Goal: Navigation & Orientation: Find specific page/section

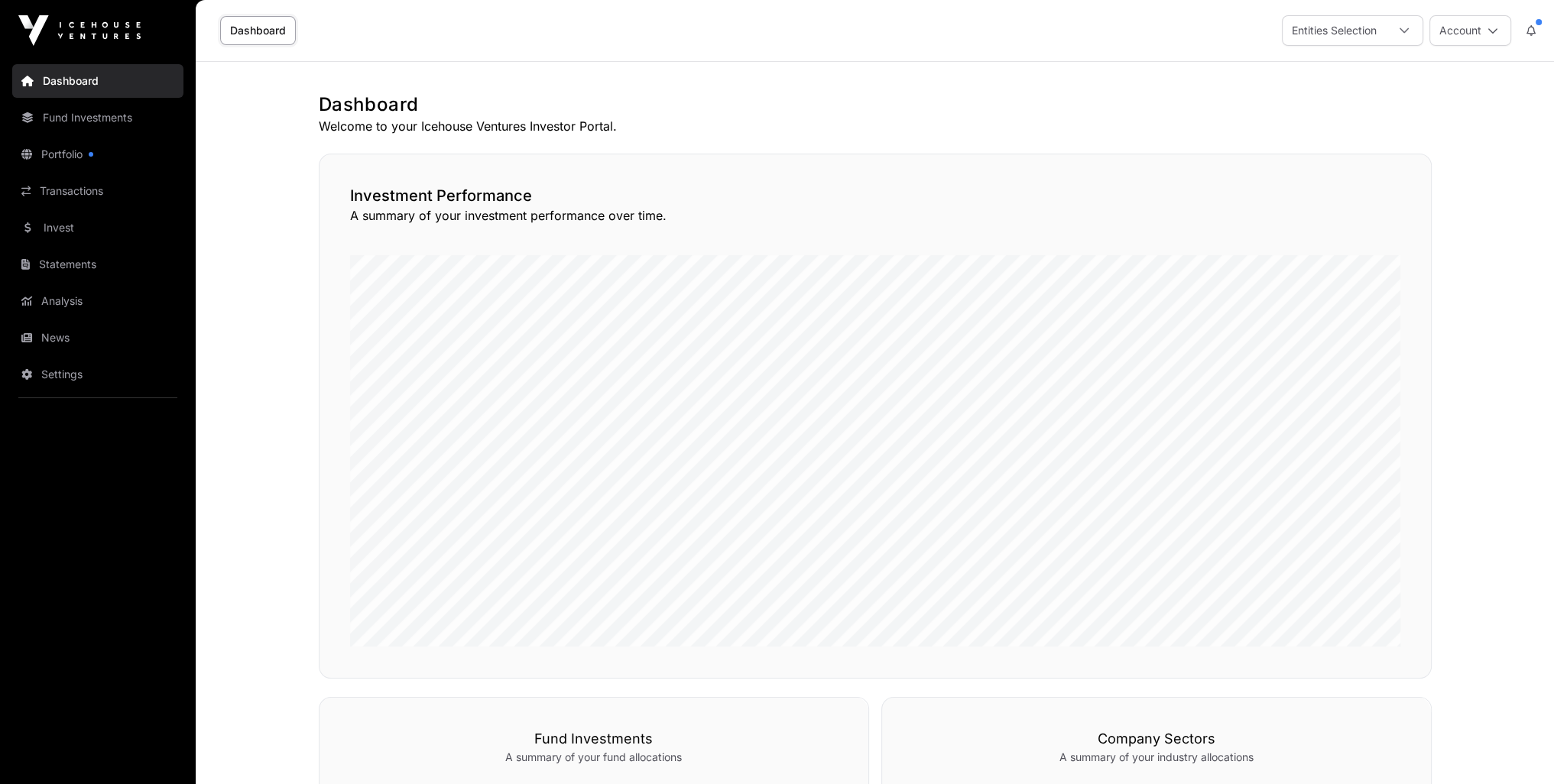
click at [58, 161] on link "Portfolio" at bounding box center [97, 154] width 171 height 34
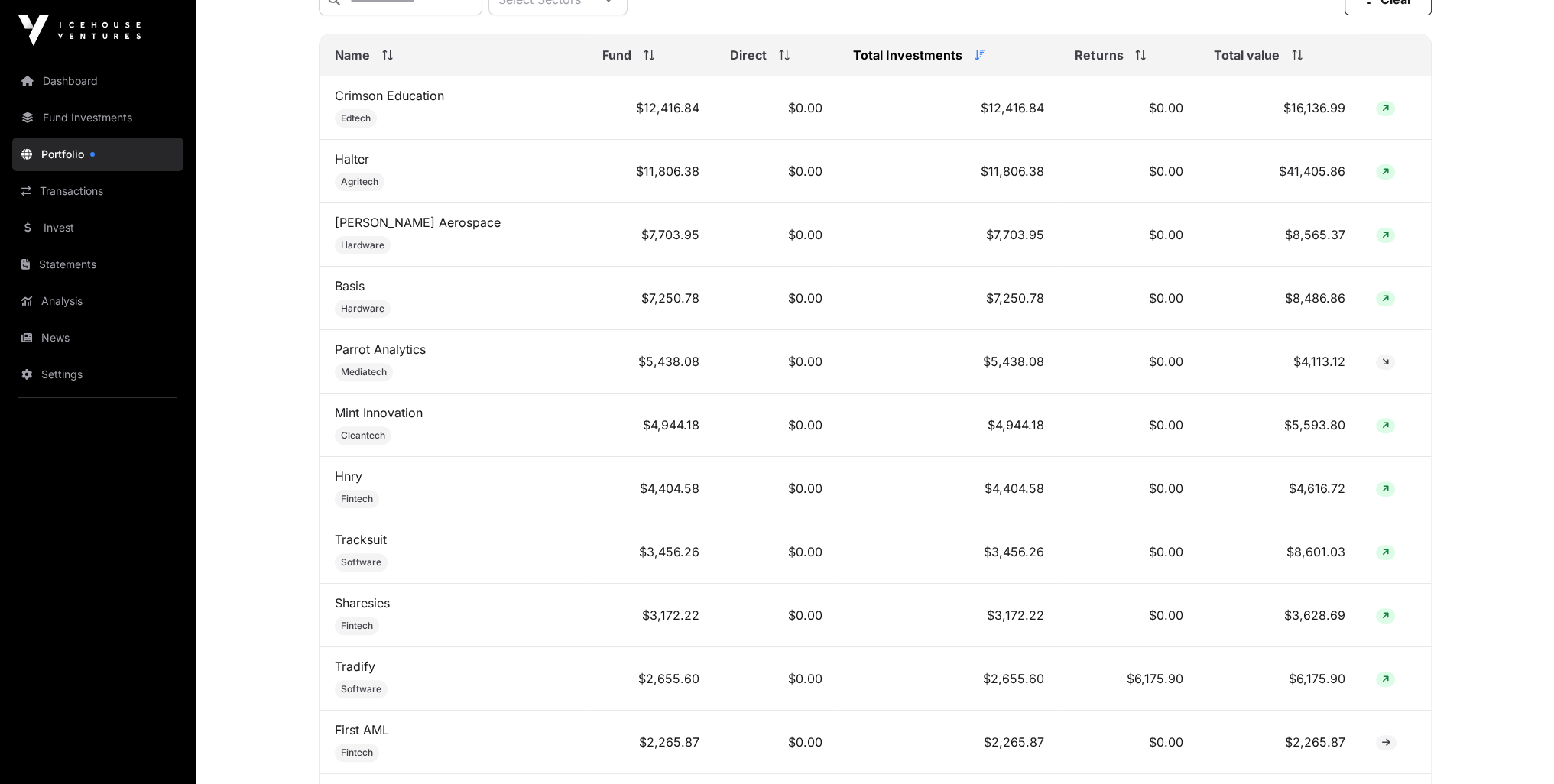
scroll to position [687, 0]
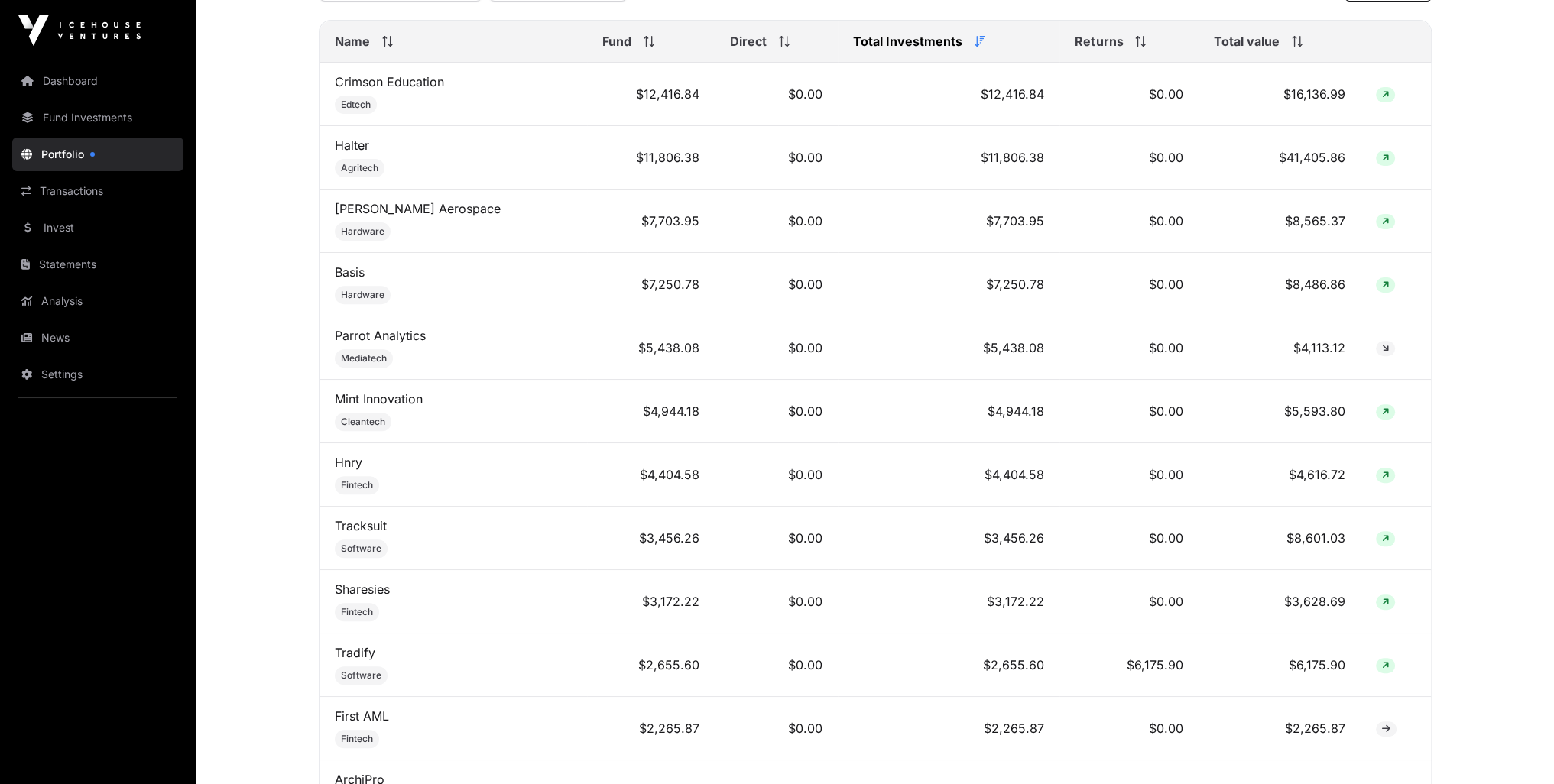
click at [382, 343] on link "Parrot Analytics" at bounding box center [380, 335] width 91 height 15
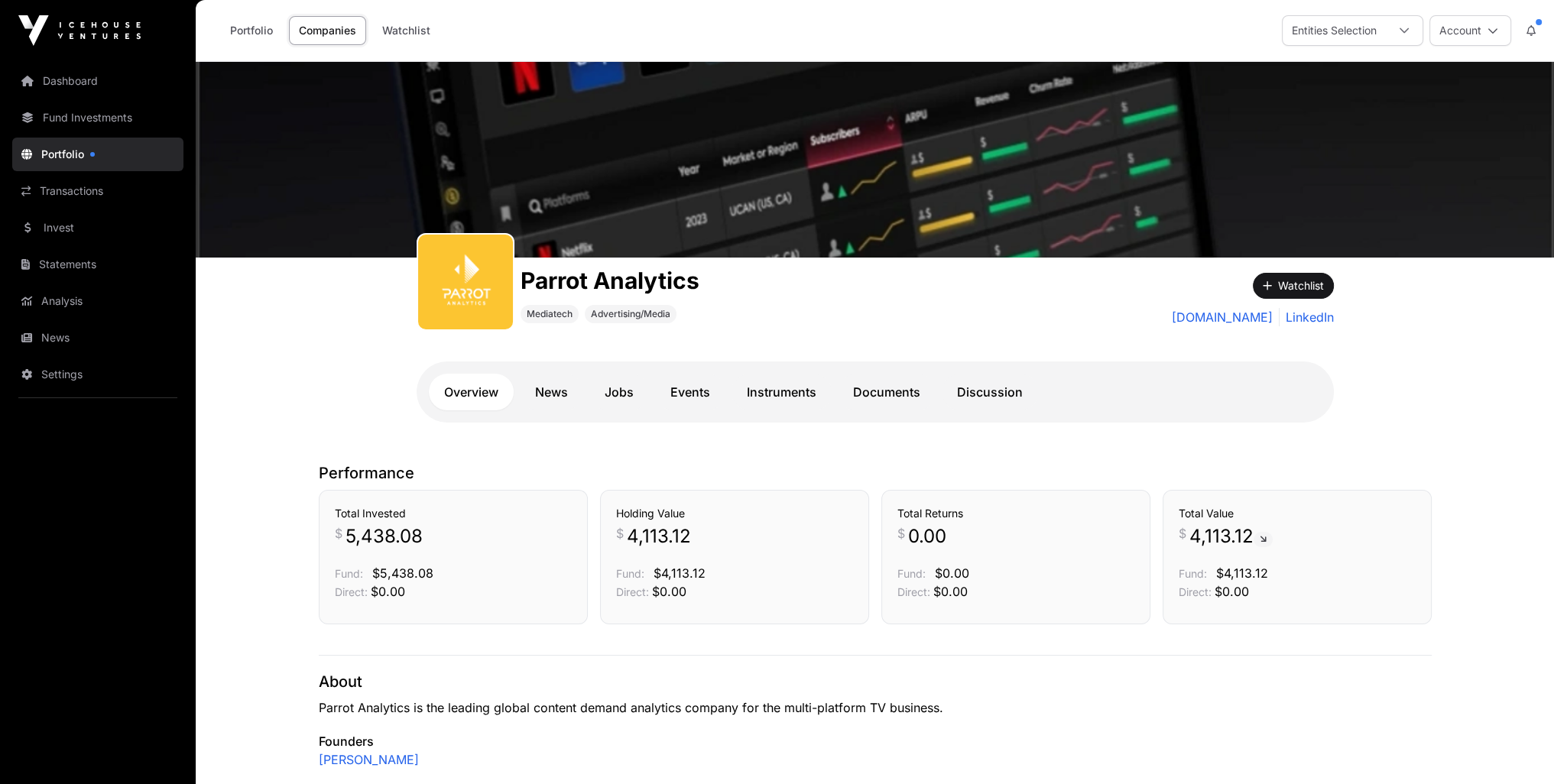
click at [43, 376] on link "Settings" at bounding box center [97, 374] width 171 height 34
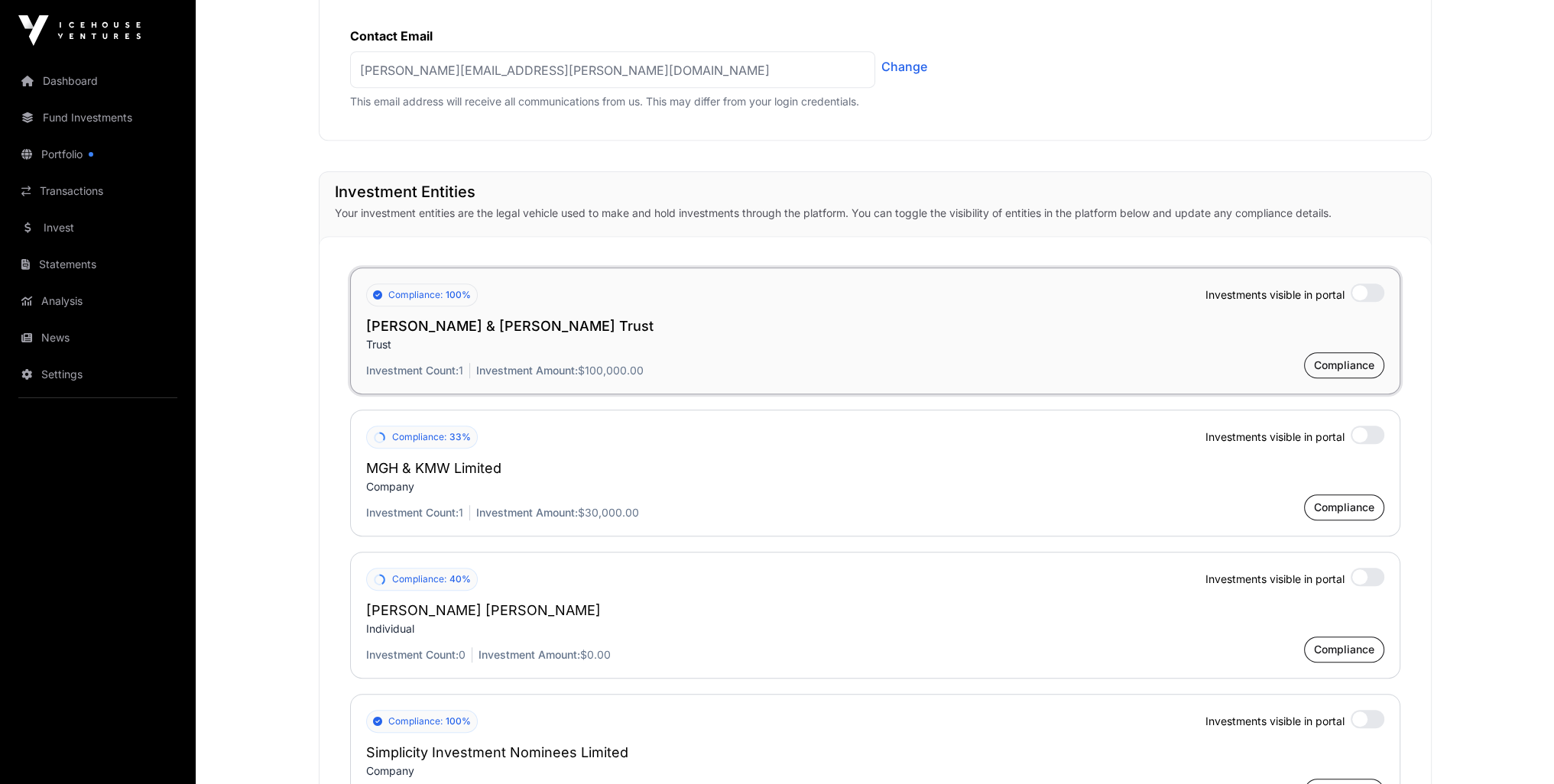
scroll to position [993, 0]
click at [1361, 288] on div "Minimum 1 Entity Active" at bounding box center [1368, 289] width 34 height 18
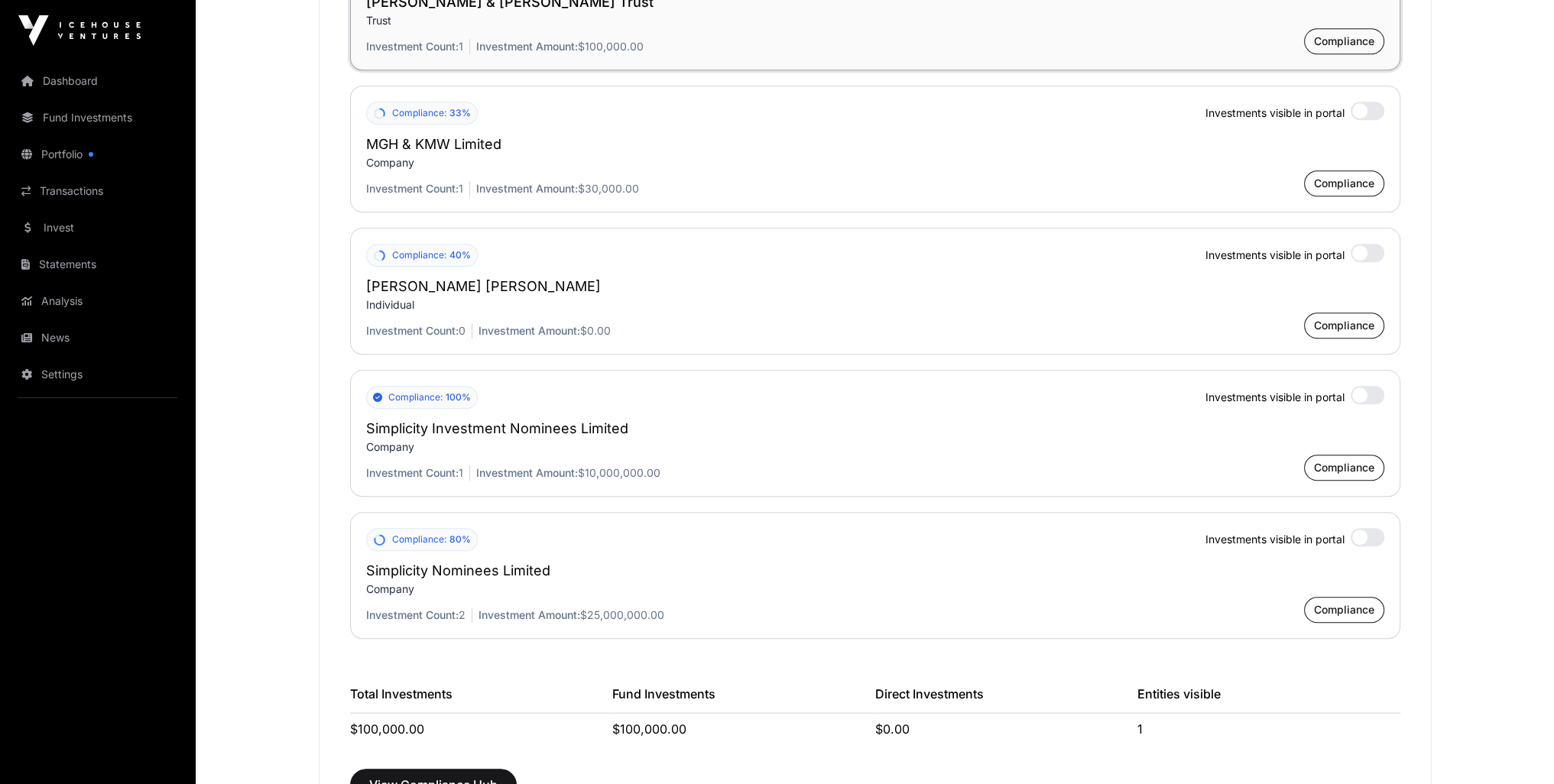
scroll to position [1222, 0]
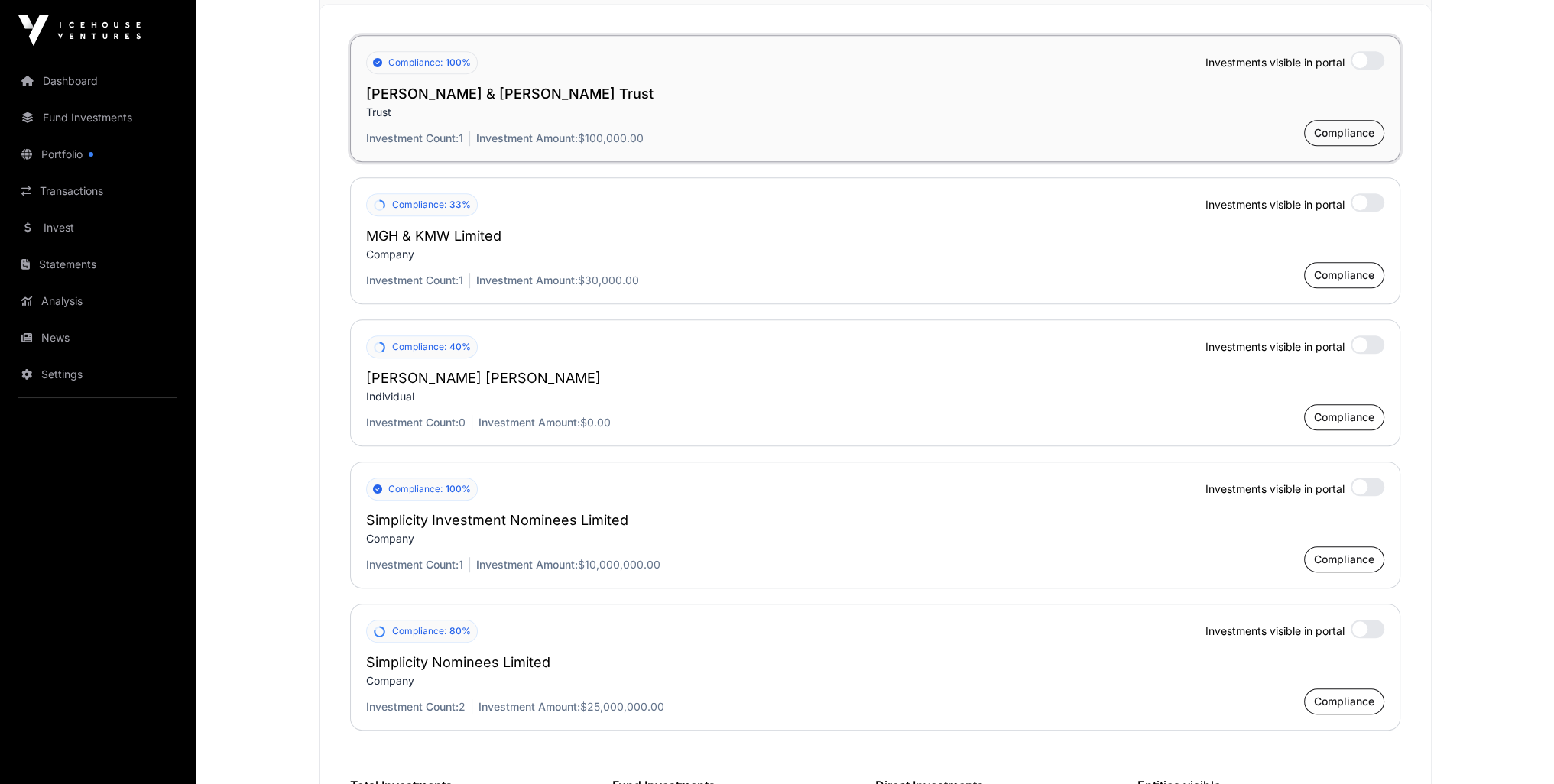
click at [1377, 344] on div at bounding box center [1368, 344] width 34 height 18
click at [1354, 58] on div at bounding box center [1368, 61] width 34 height 18
click at [1371, 199] on div at bounding box center [1368, 203] width 34 height 18
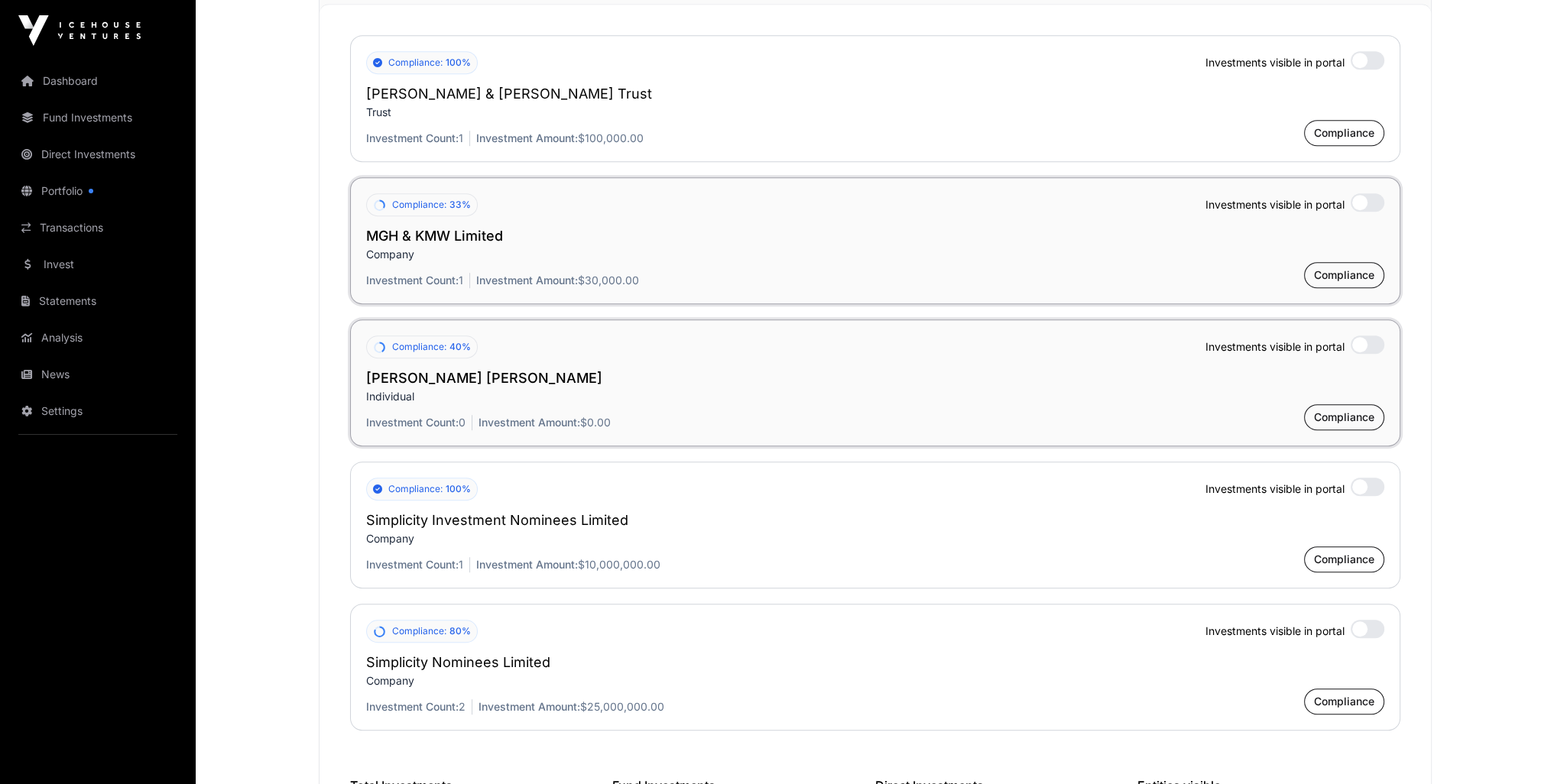
click at [1359, 344] on div at bounding box center [1368, 344] width 34 height 18
click at [61, 196] on link "Portfolio" at bounding box center [97, 191] width 171 height 34
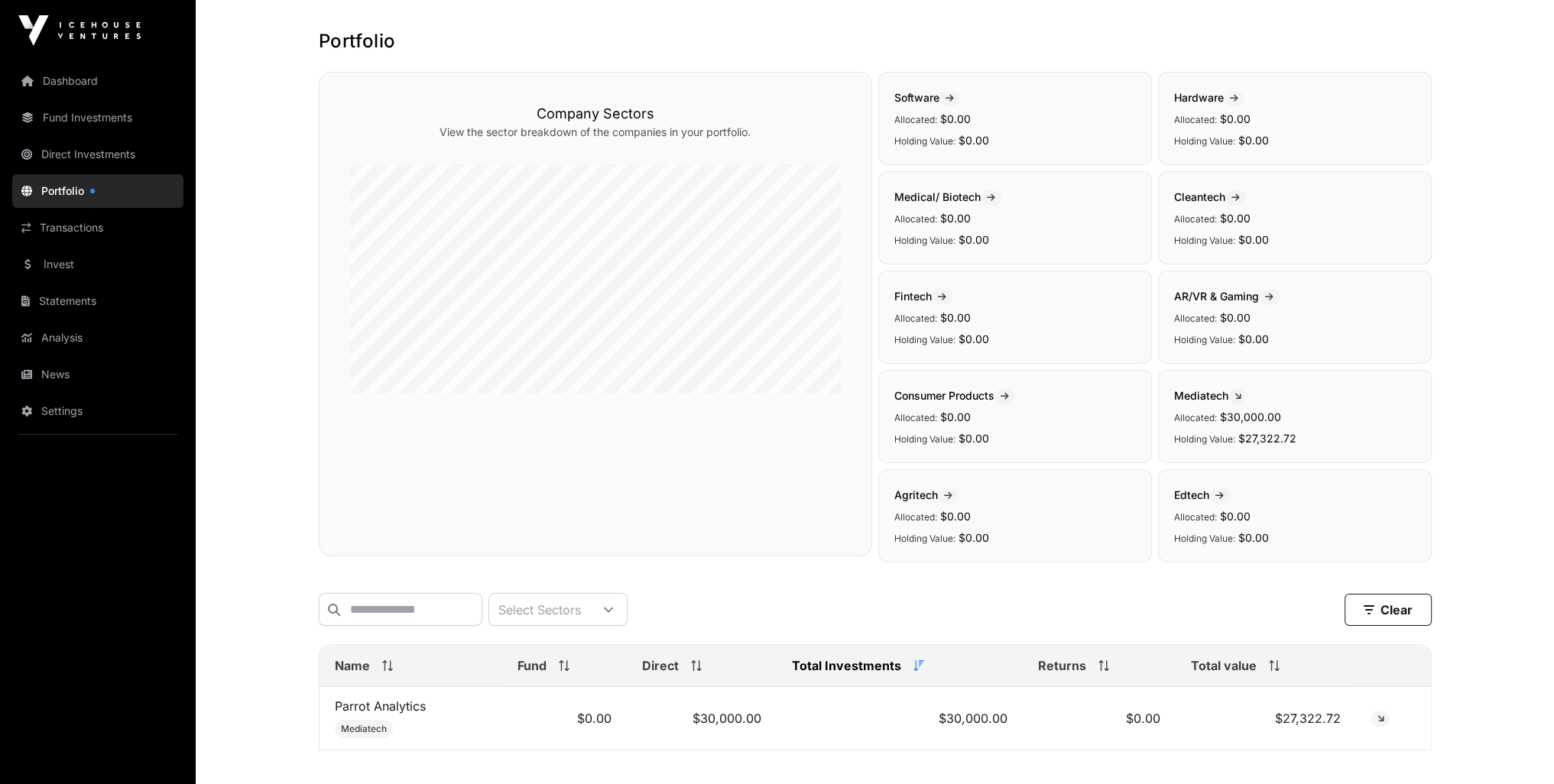
scroll to position [166, 0]
